Goal: Understand process/instructions: Learn how to perform a task or action

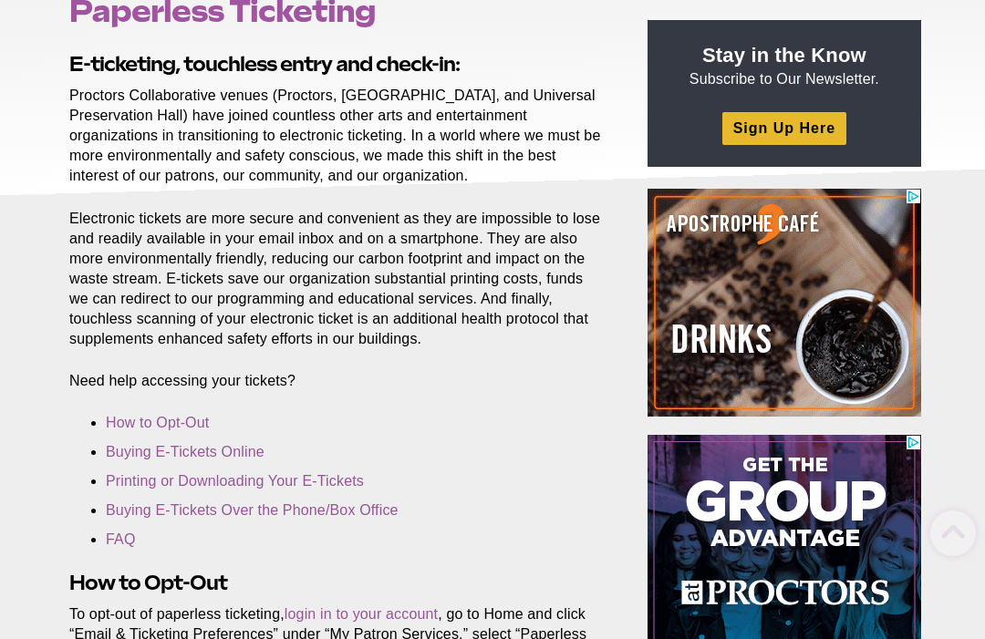
scroll to position [251, 0]
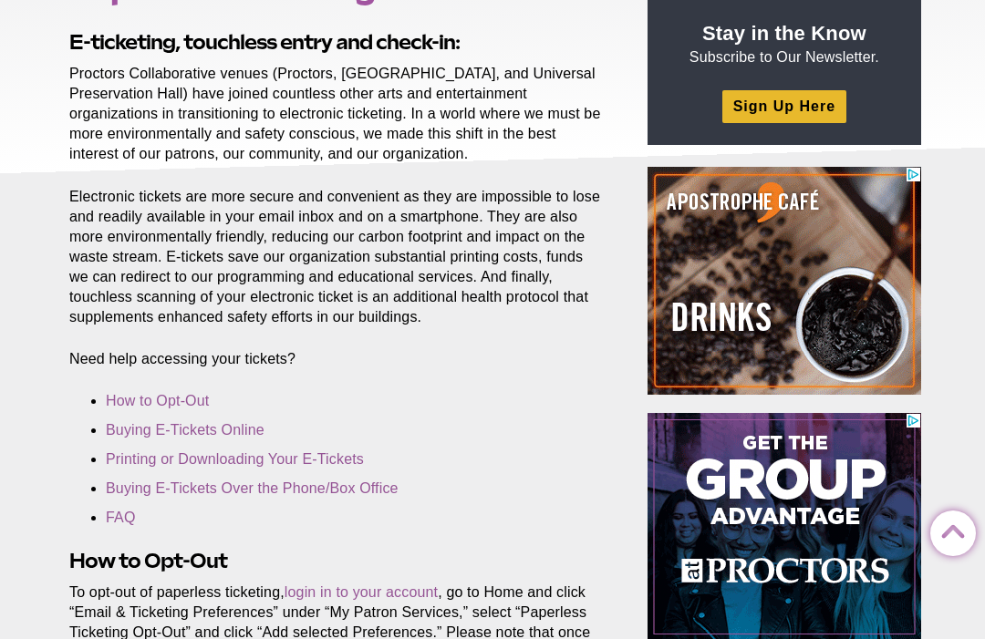
click at [294, 456] on link "Printing or Downloading Your E-Tickets" at bounding box center [235, 459] width 258 height 16
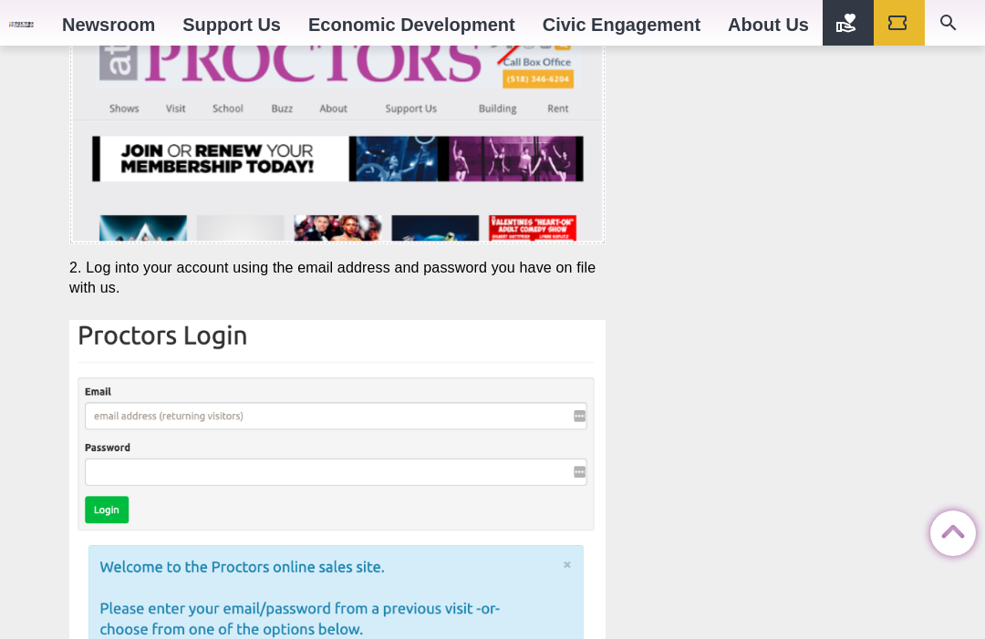
scroll to position [3555, 0]
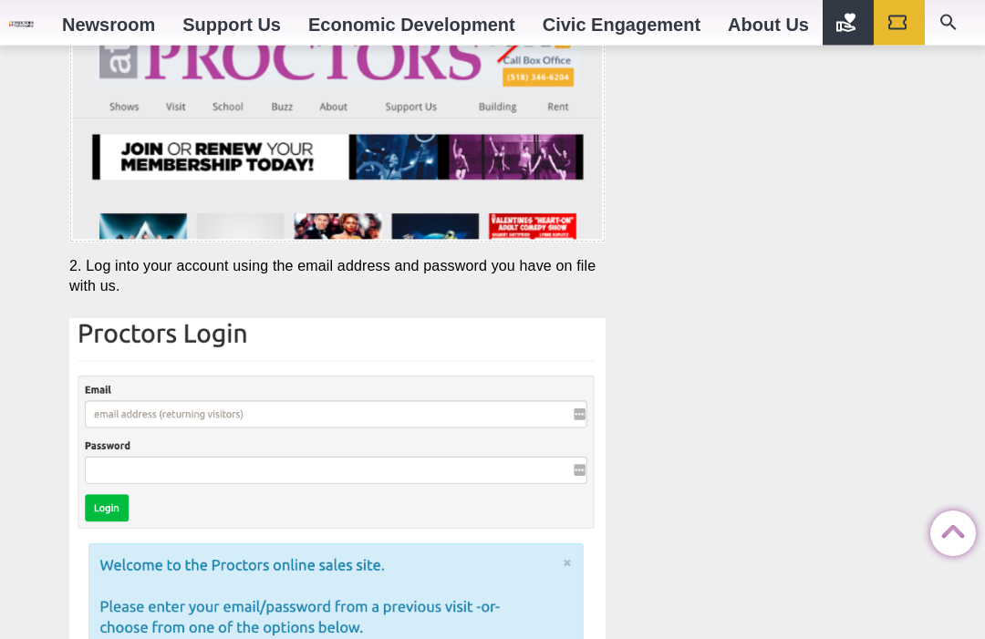
click at [124, 411] on img at bounding box center [337, 545] width 536 height 452
click at [129, 420] on img at bounding box center [337, 544] width 536 height 452
click at [130, 429] on img at bounding box center [337, 544] width 536 height 452
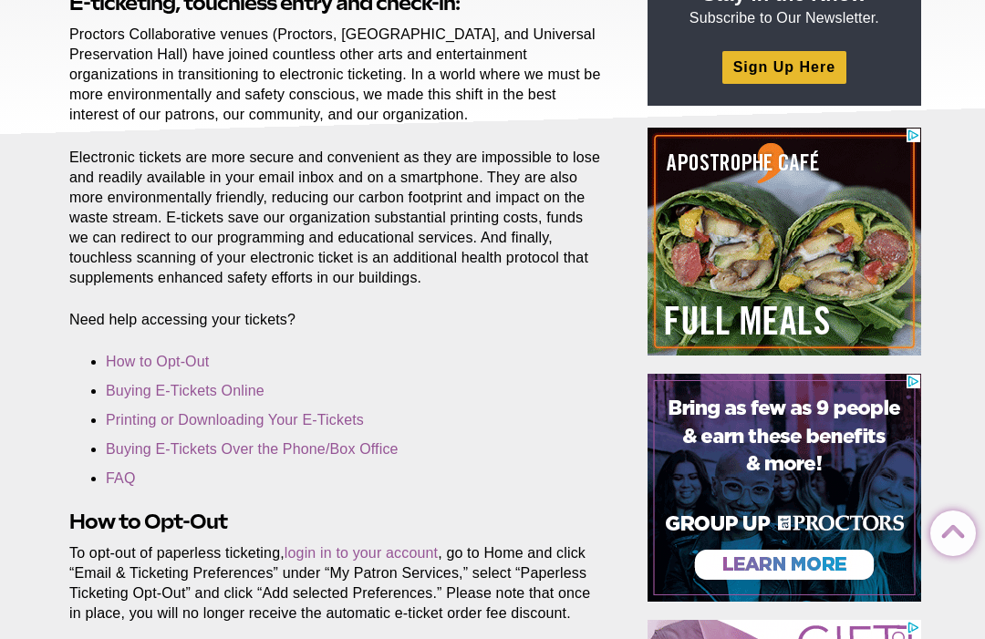
scroll to position [302, 0]
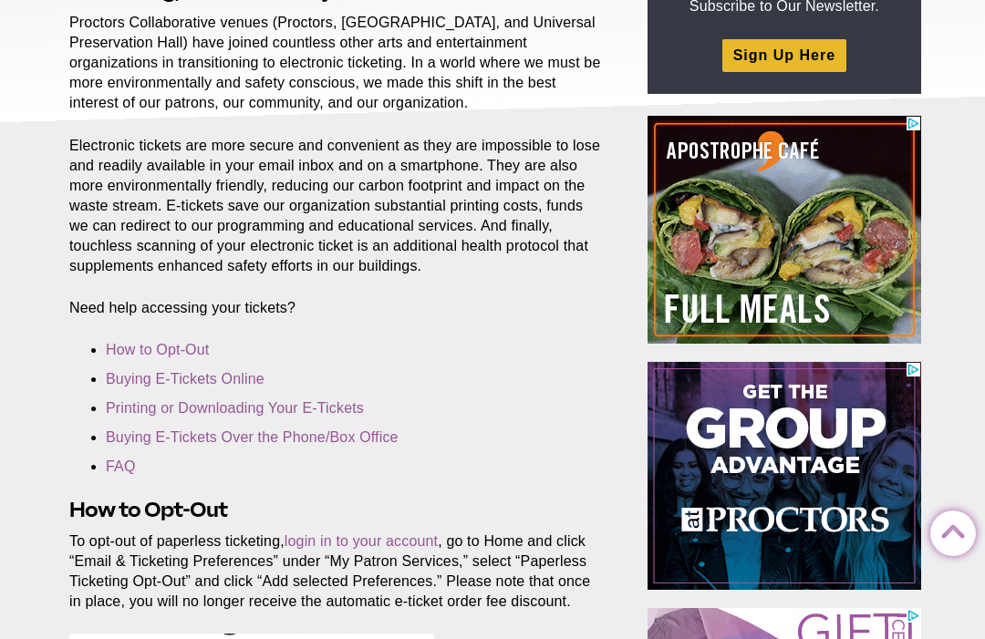
click at [215, 411] on link "Printing or Downloading Your E-Tickets" at bounding box center [235, 408] width 258 height 16
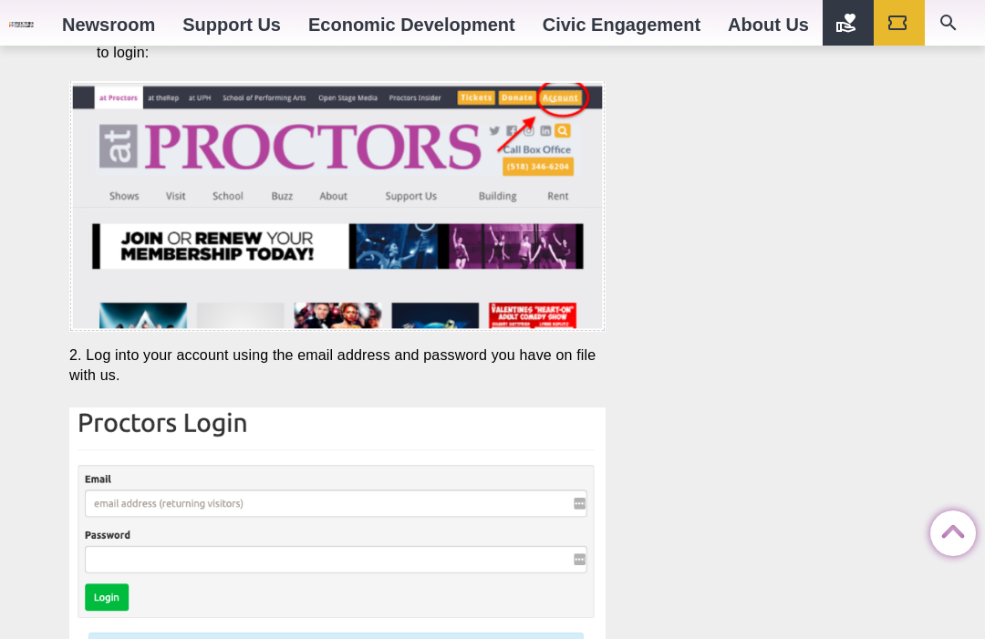
scroll to position [3470, 0]
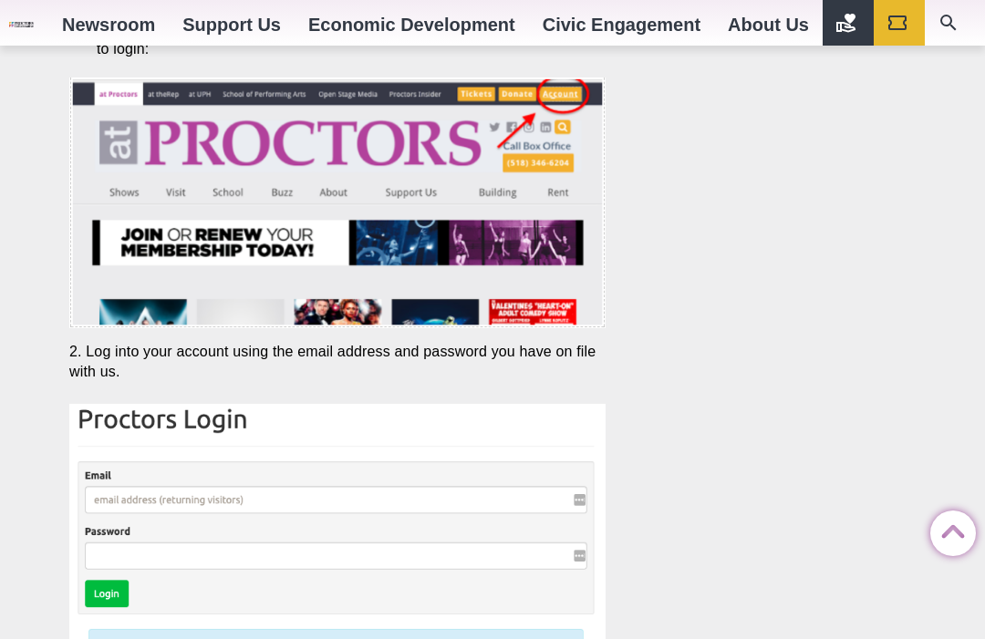
click at [110, 492] on img at bounding box center [337, 630] width 536 height 452
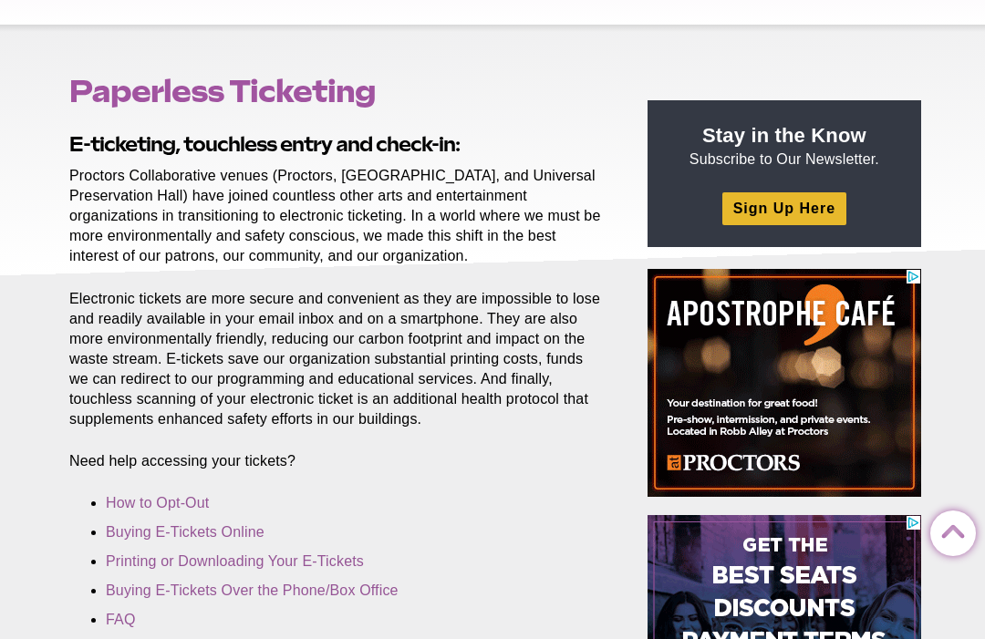
scroll to position [0, 0]
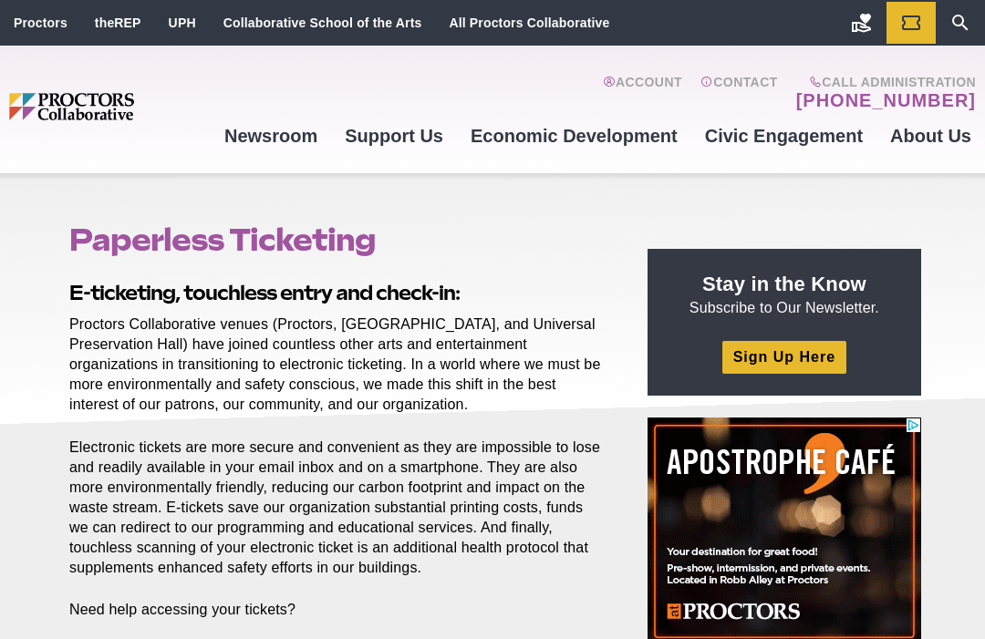
click at [645, 75] on link "Account" at bounding box center [642, 93] width 79 height 36
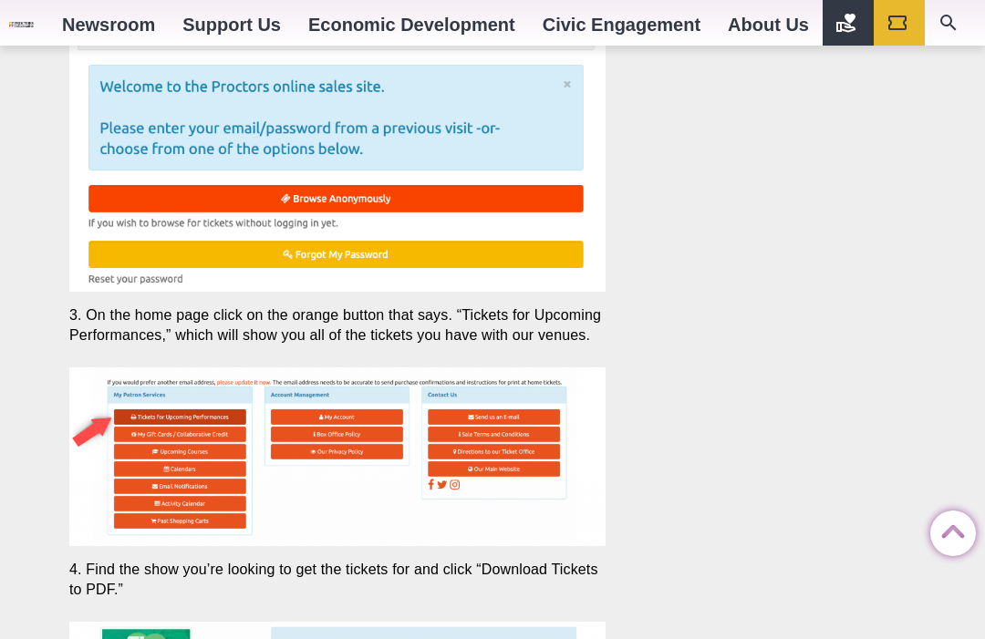
scroll to position [4034, 0]
